Goal: Find specific page/section: Find specific page/section

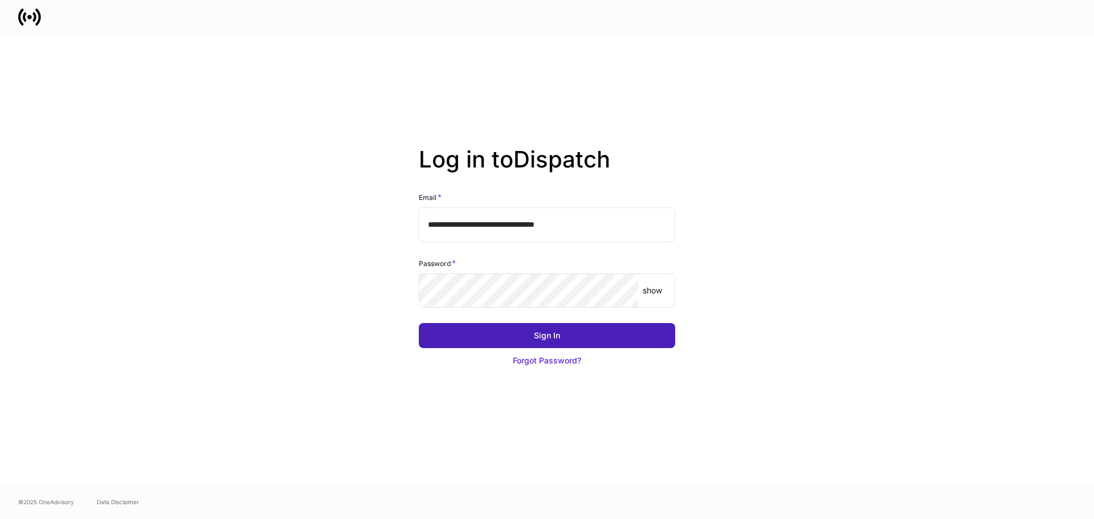
click at [576, 335] on button "Sign In" at bounding box center [547, 335] width 256 height 25
